Goal: Task Accomplishment & Management: Manage account settings

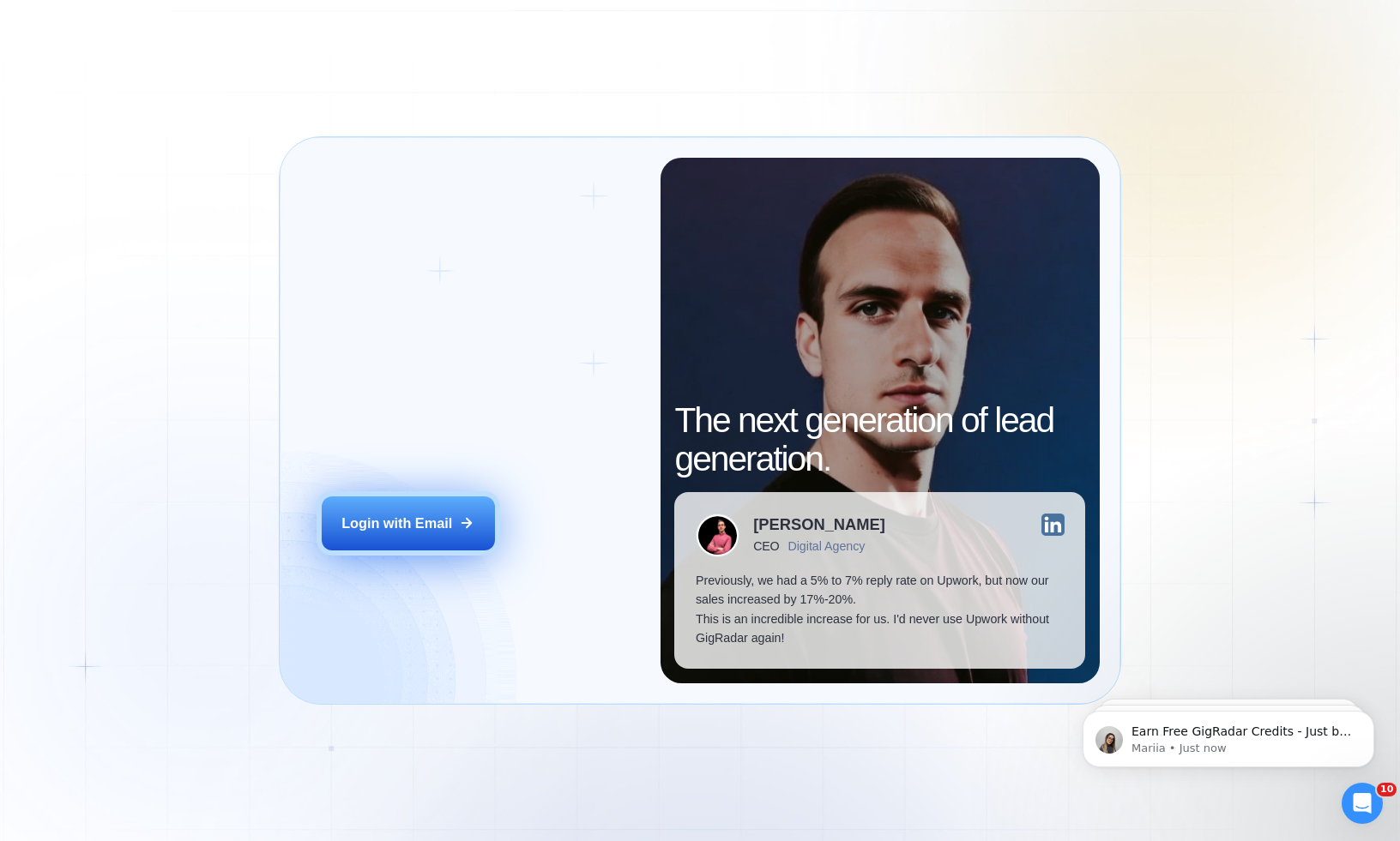
click at [398, 504] on button "Login with Email" at bounding box center [409, 523] width 174 height 54
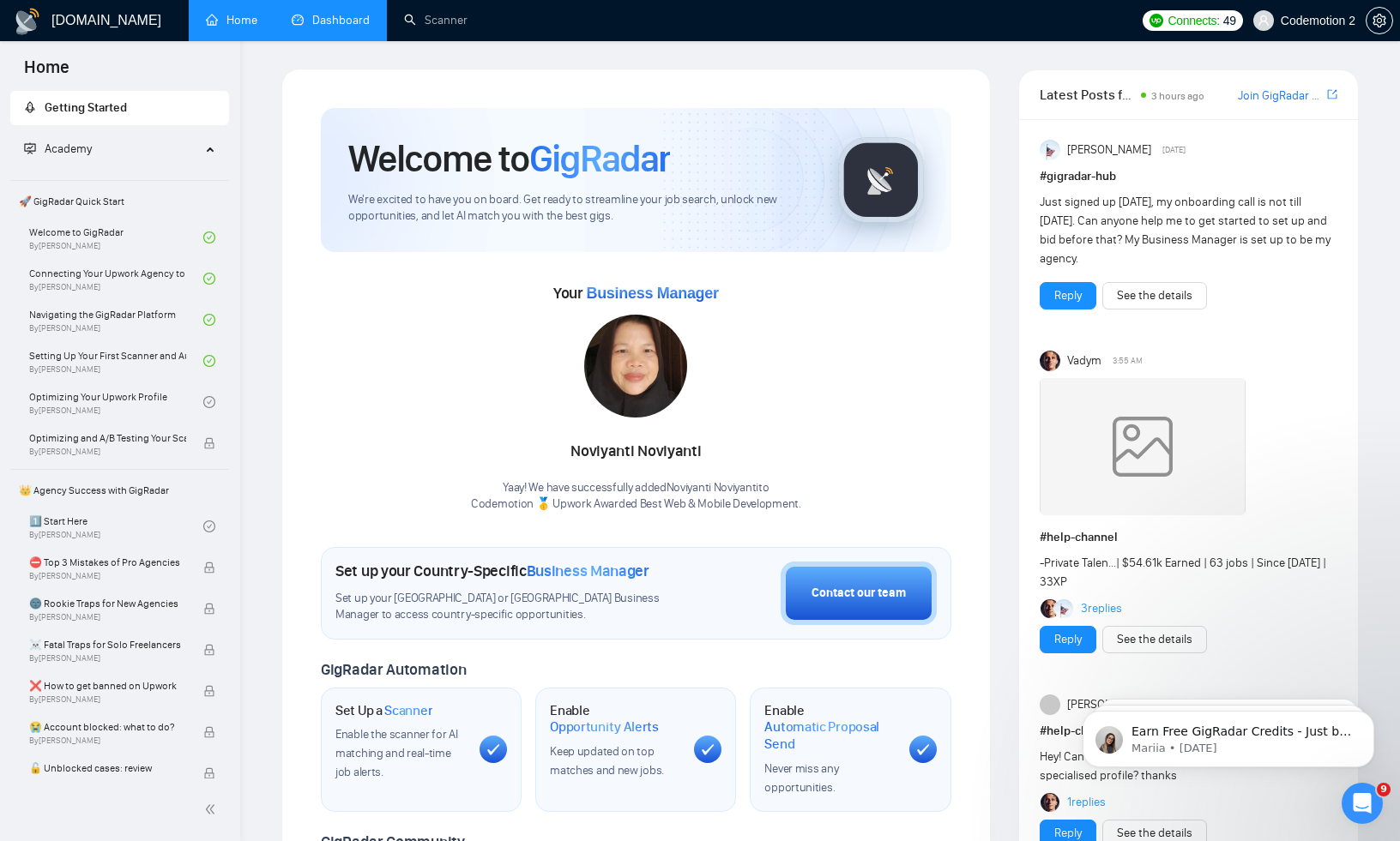
click at [340, 26] on link "Dashboard" at bounding box center [331, 20] width 78 height 15
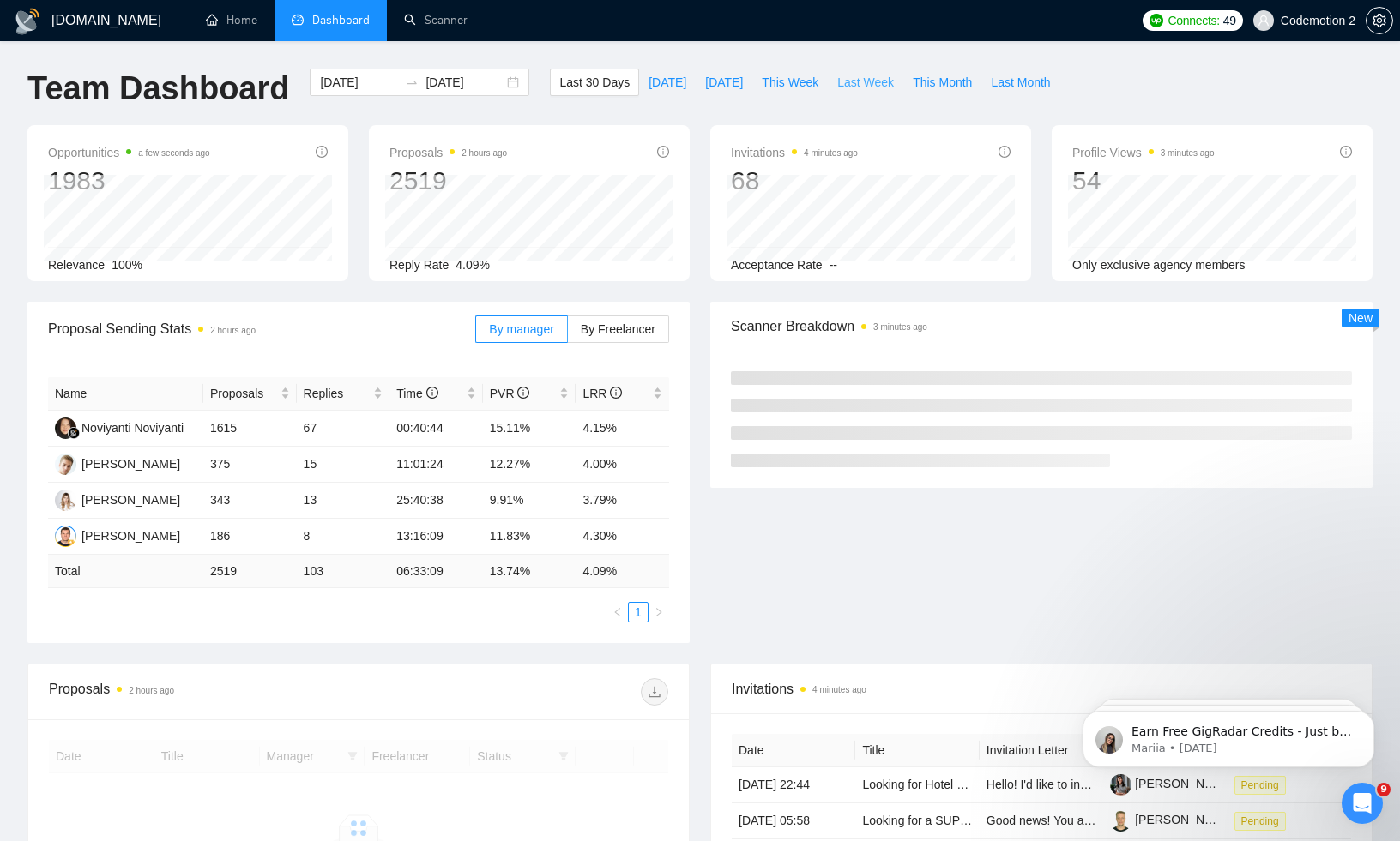
click at [885, 91] on span "Last Week" at bounding box center [865, 82] width 57 height 19
type input "2025-08-18"
type input "2025-08-24"
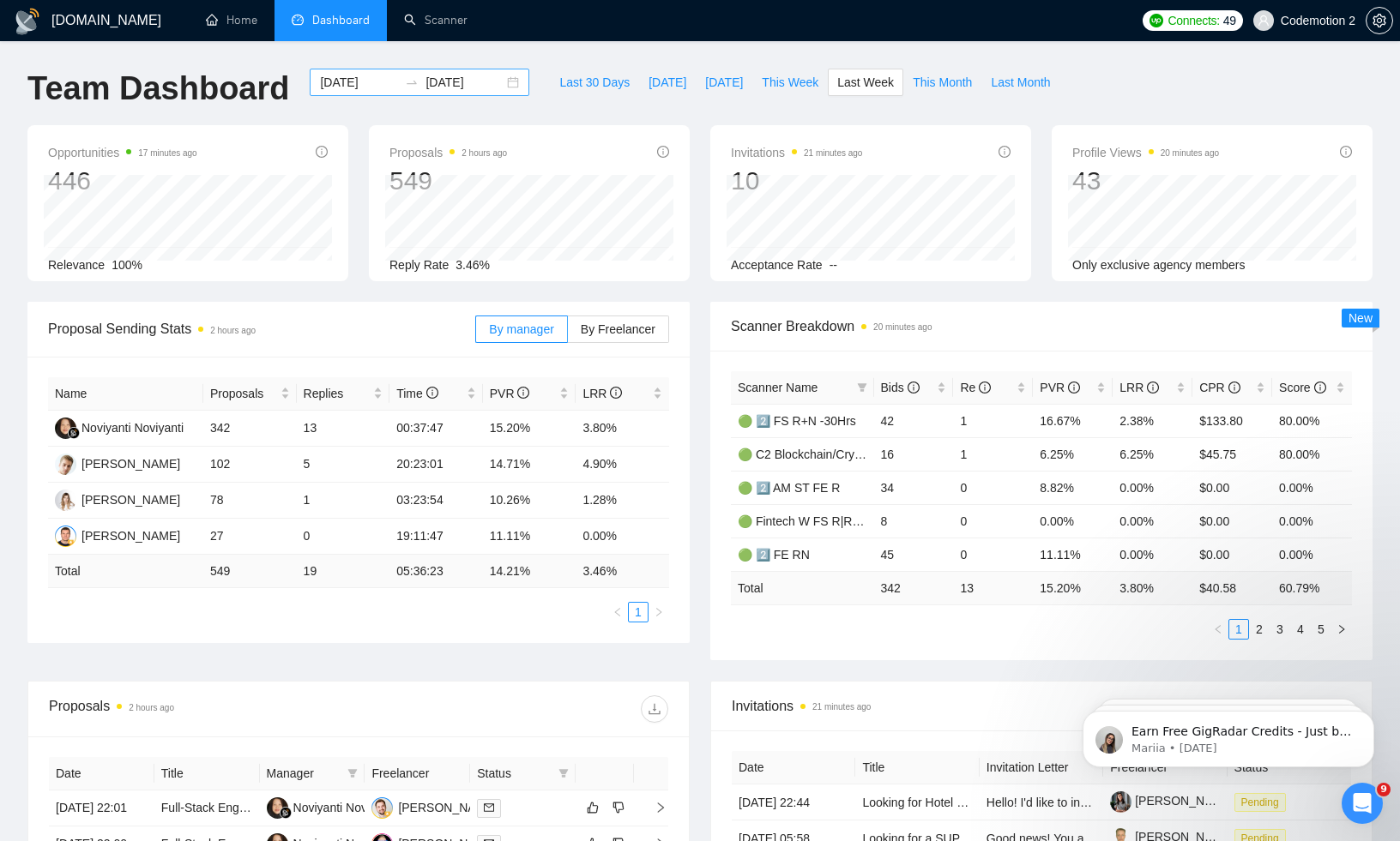
click at [353, 82] on input "2025-08-18" at bounding box center [359, 82] width 78 height 19
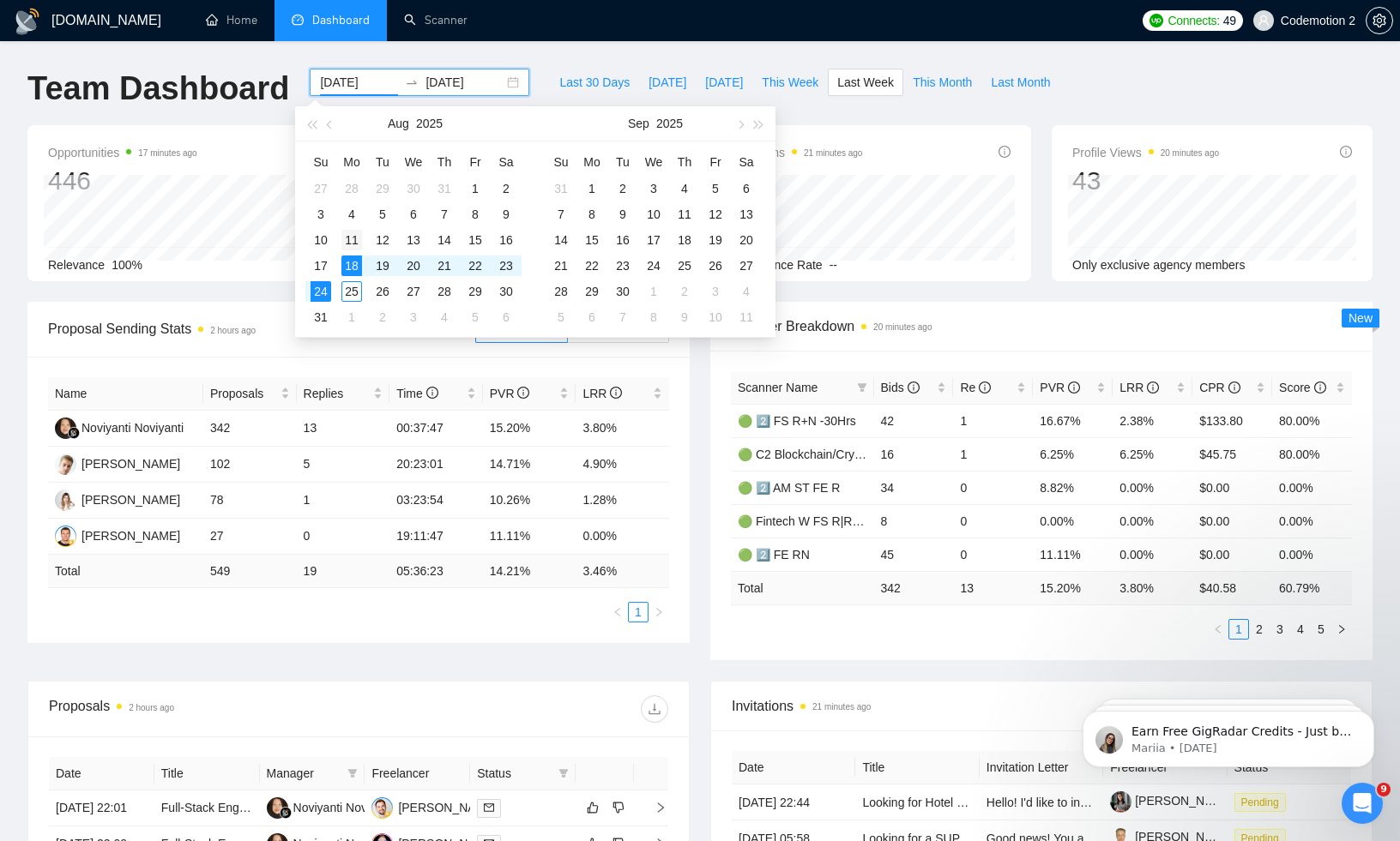
type input "2025-08-11"
click at [355, 231] on div "11" at bounding box center [351, 240] width 20 height 20
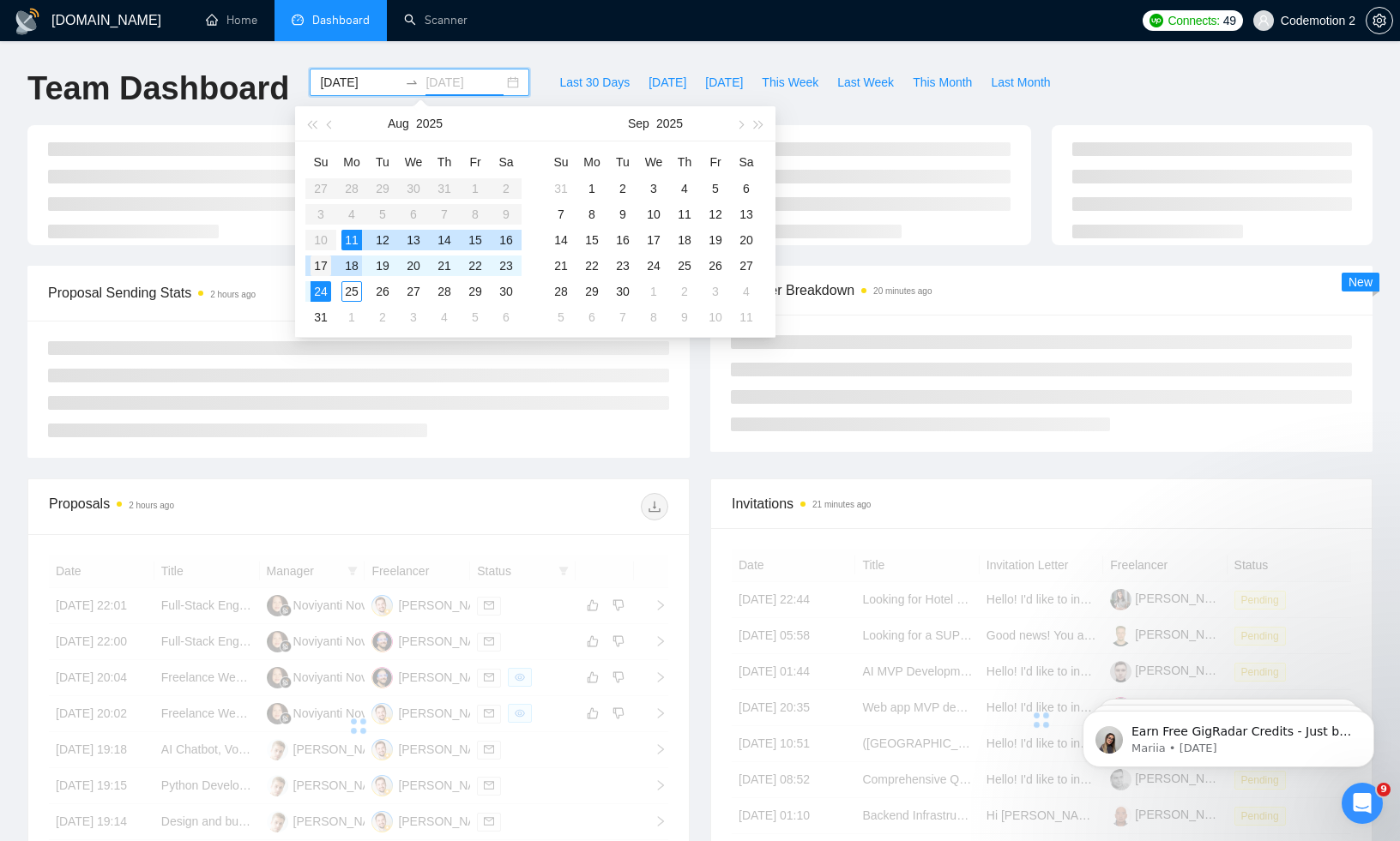
type input "2025-08-17"
click at [320, 266] on div "17" at bounding box center [320, 265] width 20 height 20
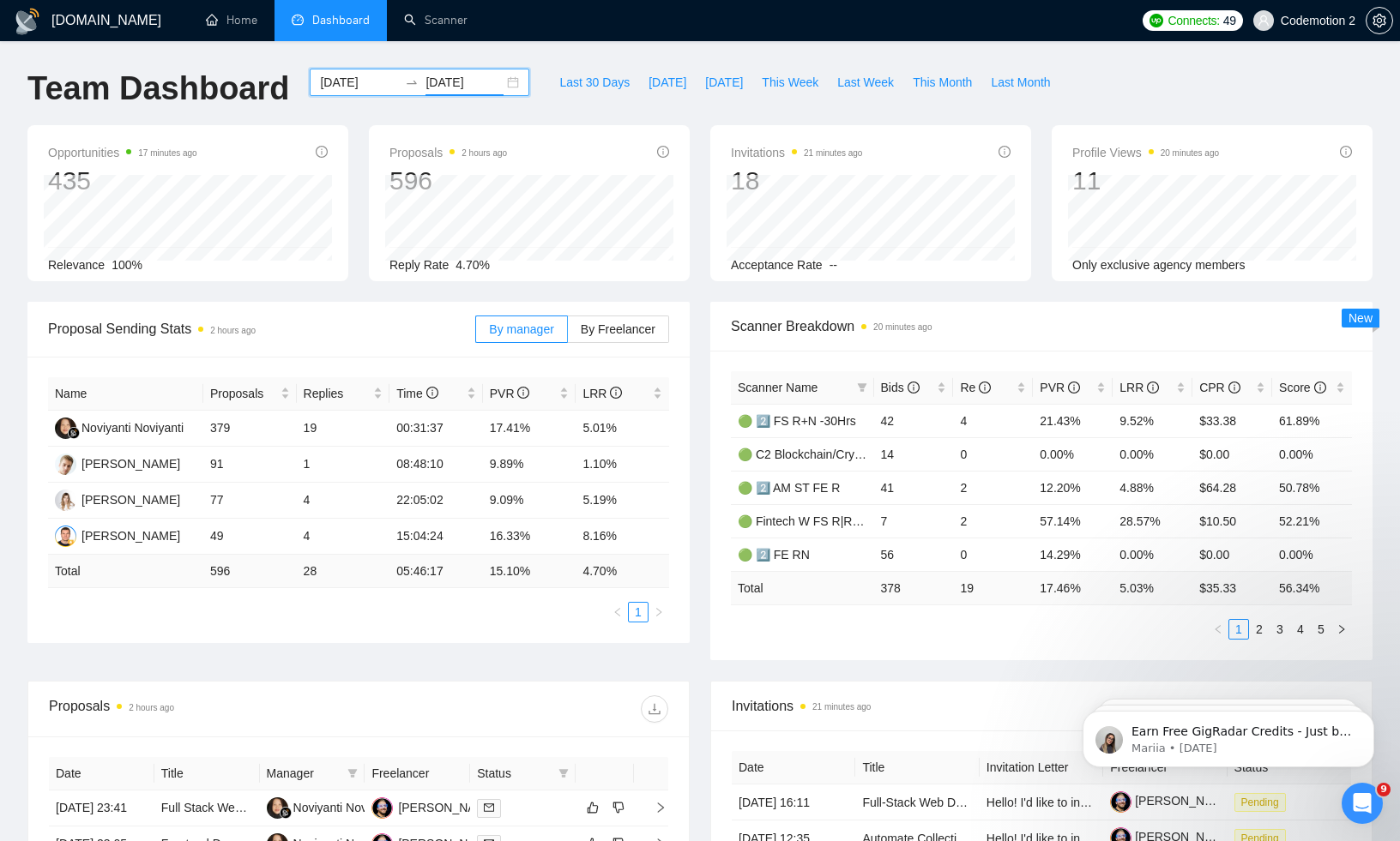
click at [345, 84] on input "2025-08-11" at bounding box center [359, 82] width 78 height 19
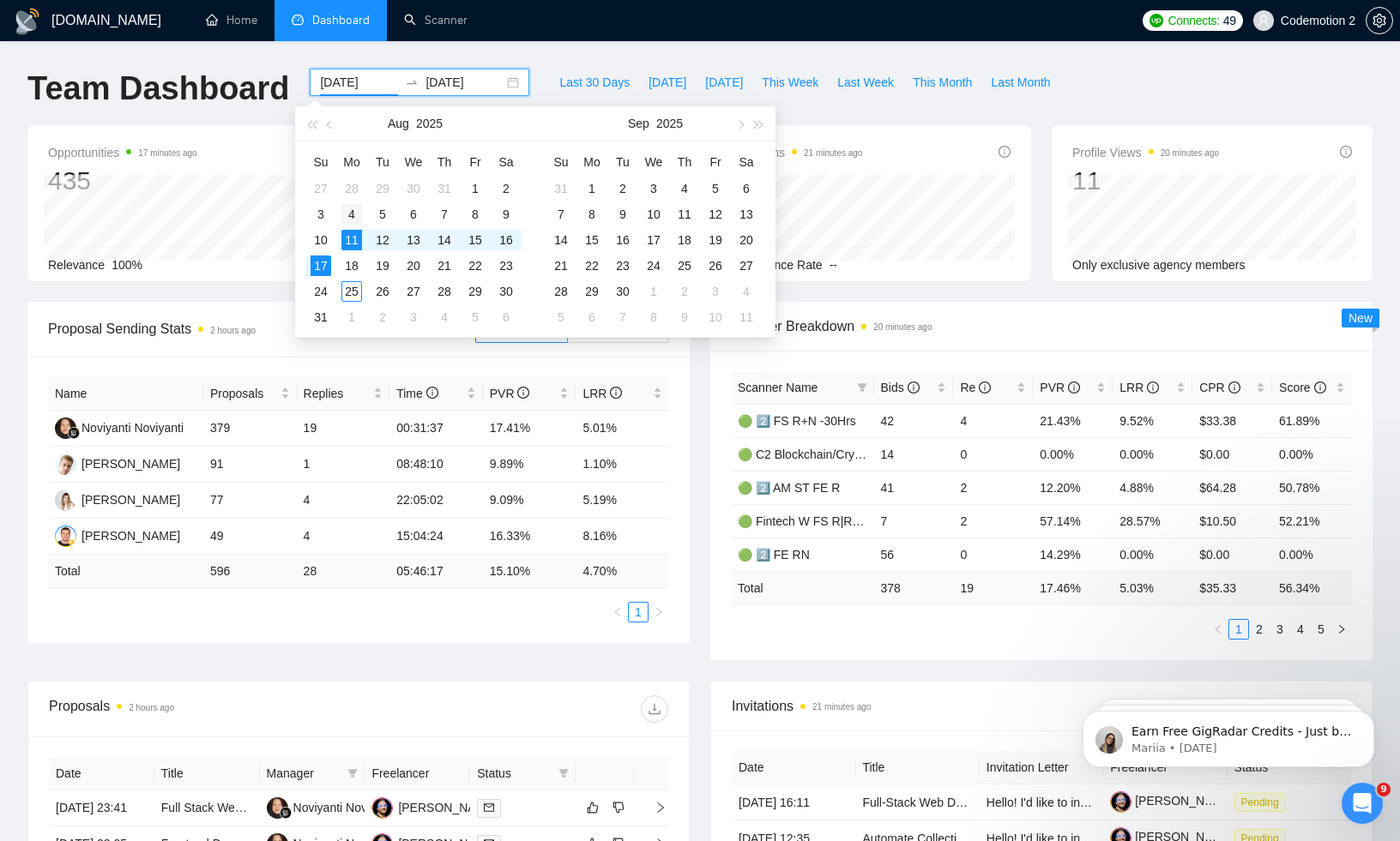
type input "2025-08-04"
click at [355, 209] on div "4" at bounding box center [351, 214] width 20 height 20
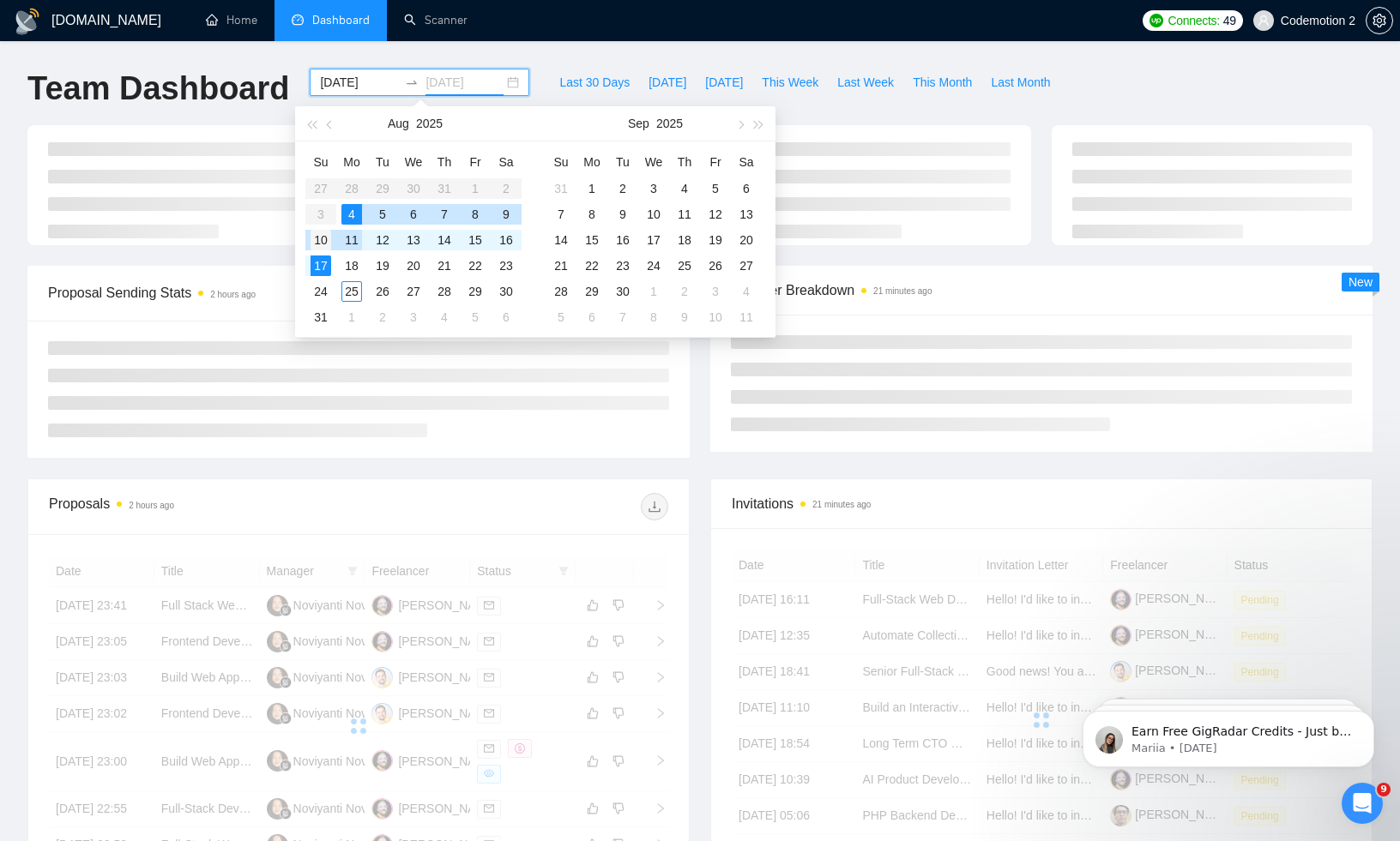
type input "2025-08-10"
click at [315, 240] on div "10" at bounding box center [320, 240] width 20 height 20
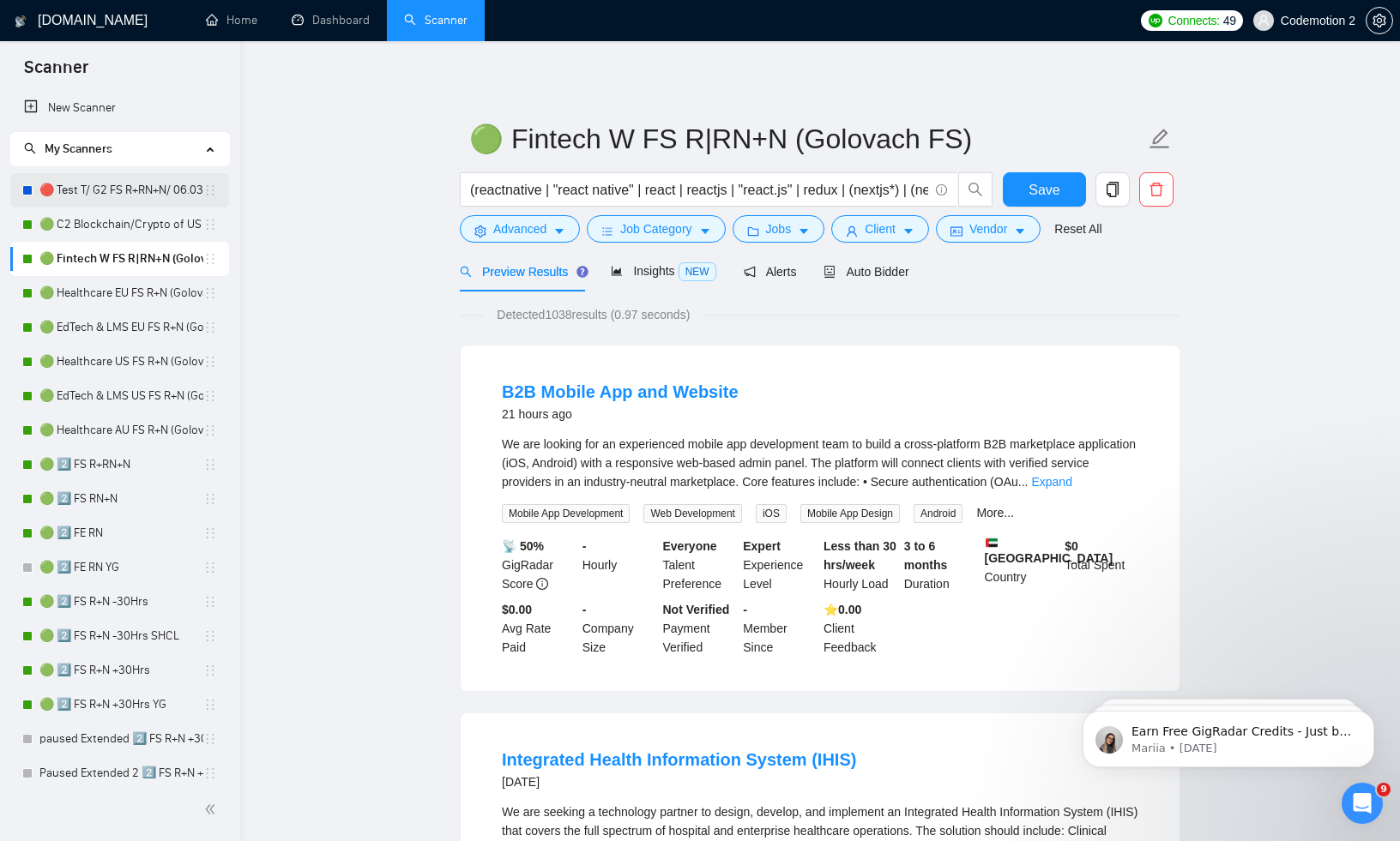
click at [104, 195] on link "🔴 Test T/ G2 FS R+RN+N/ 06.03" at bounding box center [121, 190] width 164 height 34
